Goal: Task Accomplishment & Management: Use online tool/utility

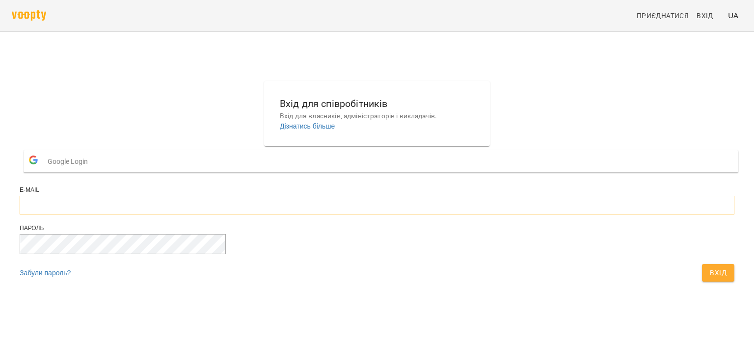
type input "**********"
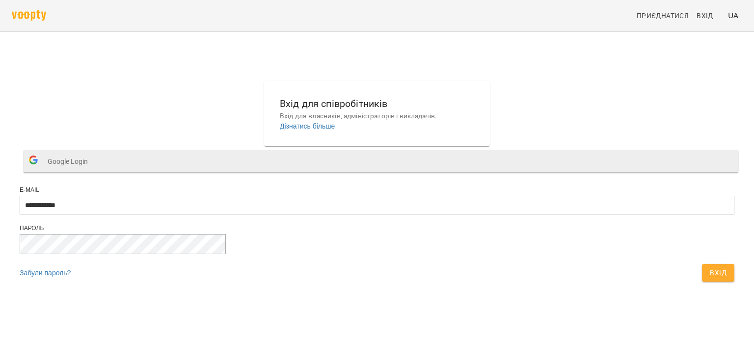
click at [375, 172] on button "Google Login" at bounding box center [381, 161] width 714 height 22
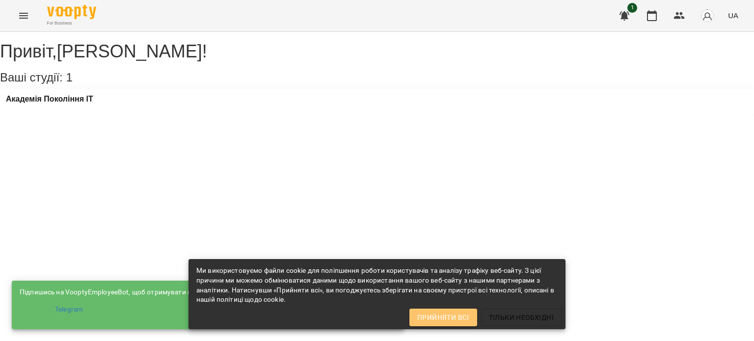
click at [458, 315] on span "Прийняти всі" at bounding box center [443, 318] width 52 height 12
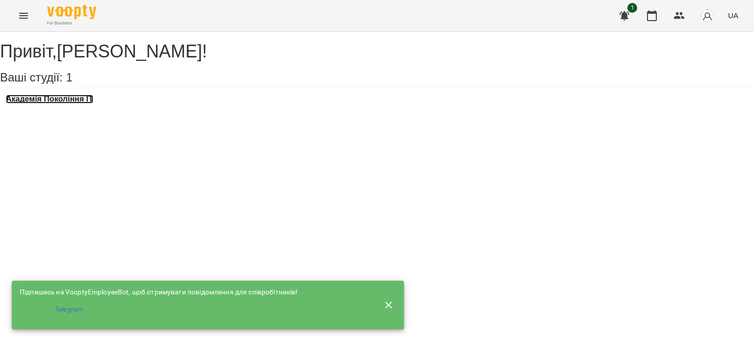
click at [63, 104] on h3 "Академія Покоління ІТ" at bounding box center [49, 99] width 87 height 9
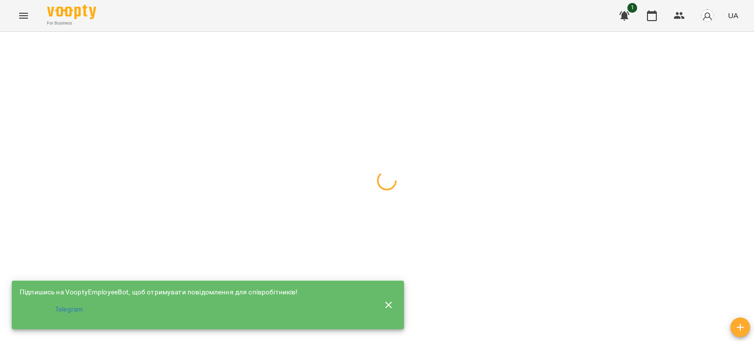
click at [389, 304] on icon "button" at bounding box center [388, 304] width 7 height 7
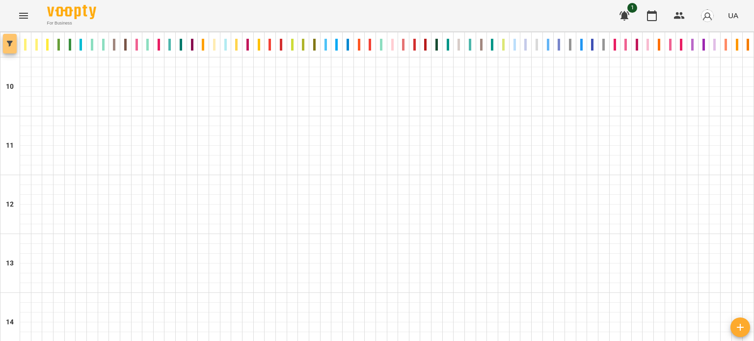
click at [11, 44] on icon "button" at bounding box center [10, 44] width 6 height 6
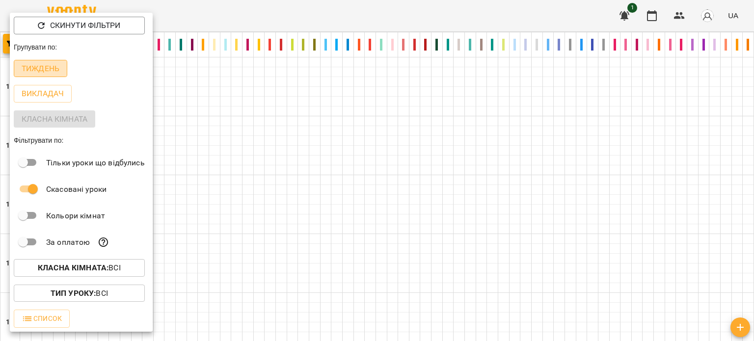
click at [49, 68] on p "Тиждень" at bounding box center [41, 69] width 38 height 12
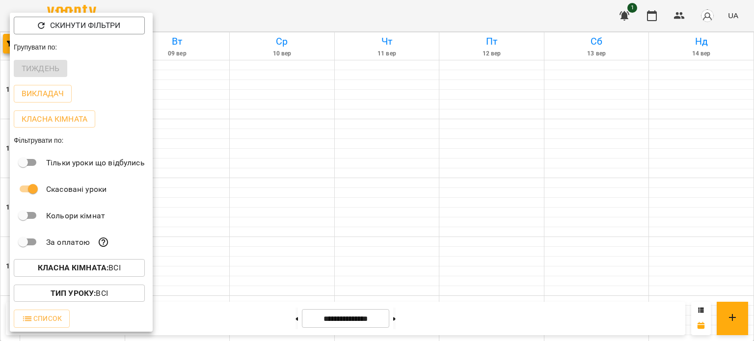
click at [442, 226] on div at bounding box center [377, 170] width 754 height 341
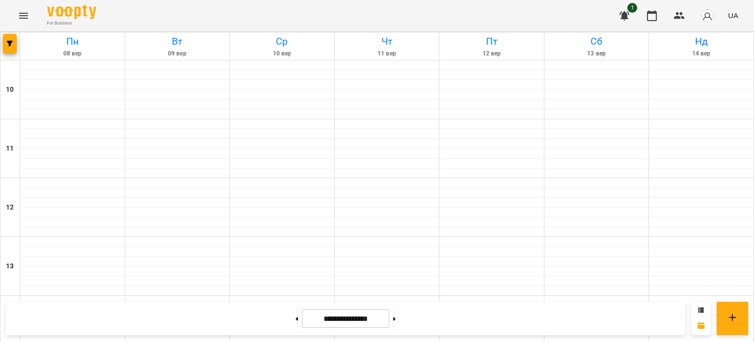
scroll to position [528, 0]
